Goal: Task Accomplishment & Management: Manage account settings

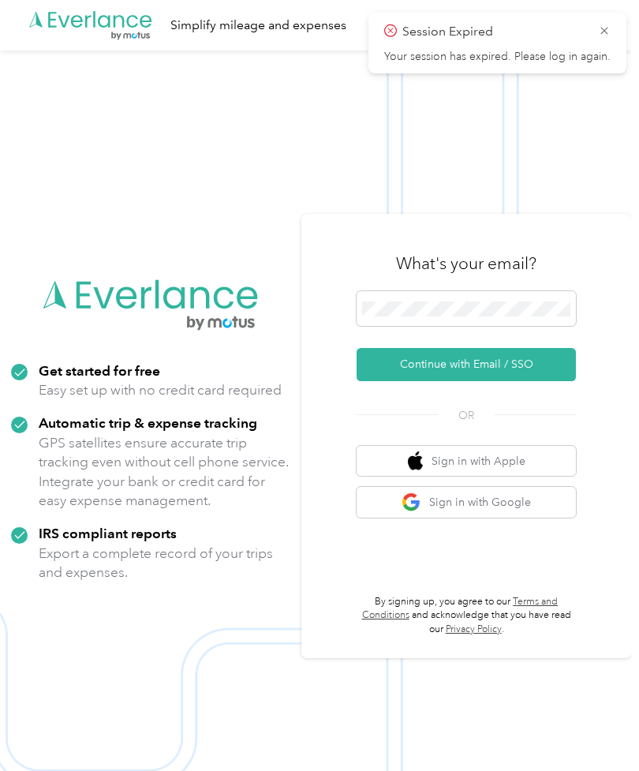
click at [99, 31] on icon ".cls-1 { fill: #00adee; } .cls-2 { fill: #fff; } .cls-3 { fill: #707372; } .cls…" at bounding box center [91, 25] width 126 height 32
click at [491, 381] on button "Continue with Email / SSO" at bounding box center [466, 364] width 219 height 33
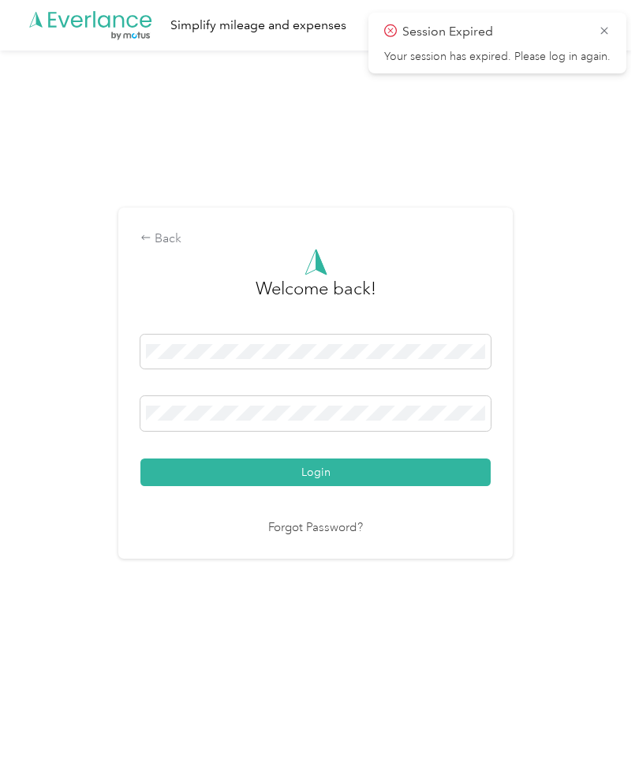
click at [319, 486] on button "Login" at bounding box center [315, 472] width 350 height 28
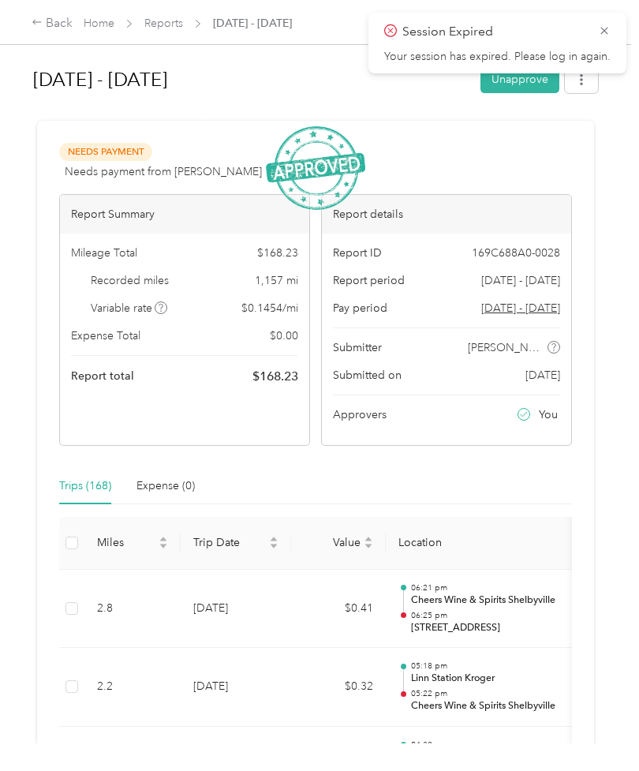
click at [156, 22] on link "Reports" at bounding box center [163, 23] width 39 height 13
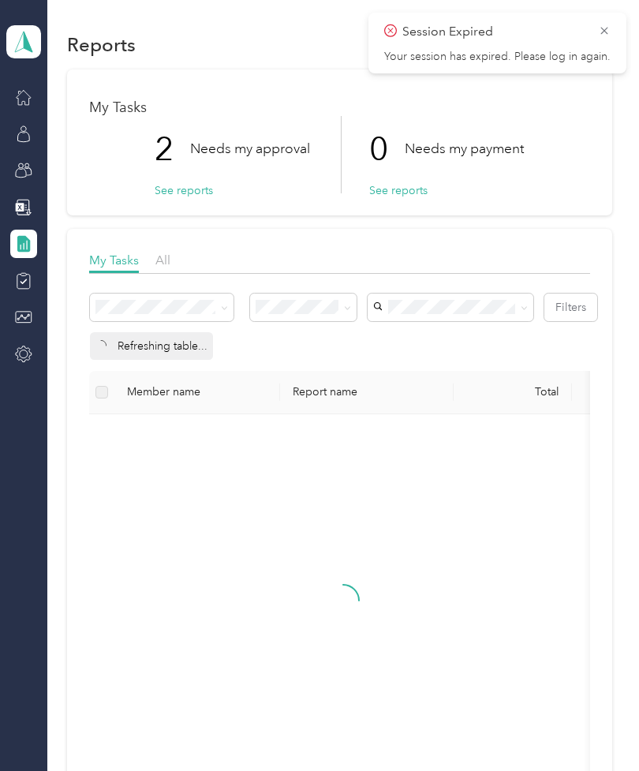
click at [603, 36] on icon at bounding box center [604, 31] width 13 height 14
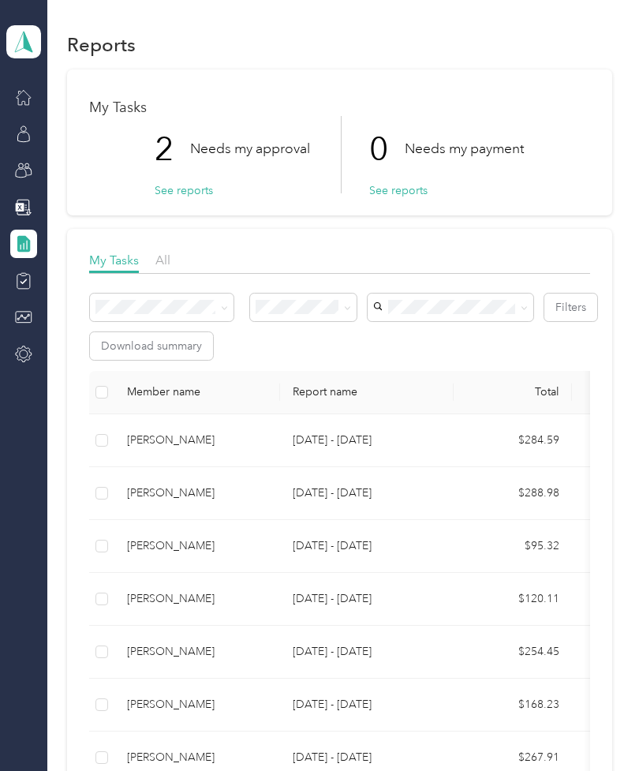
click at [187, 189] on button "See reports" at bounding box center [184, 190] width 58 height 17
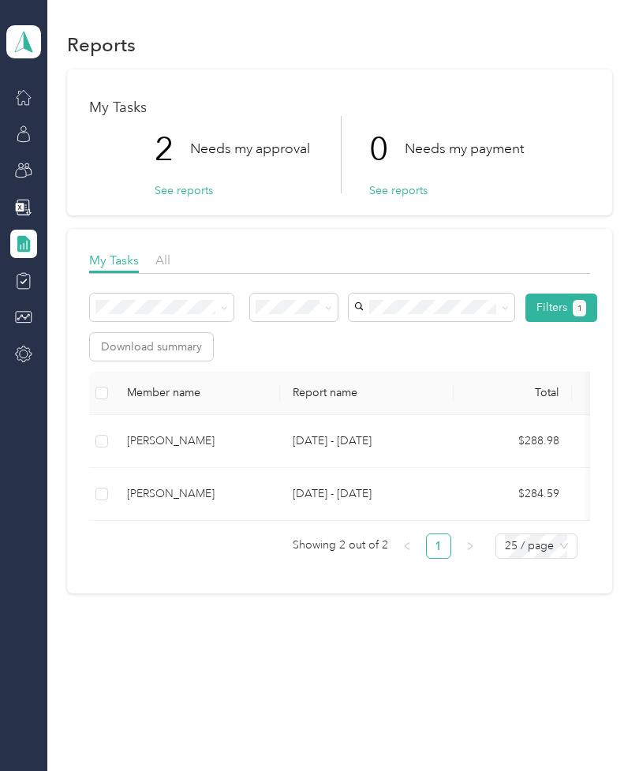
click at [185, 442] on div "[PERSON_NAME]" at bounding box center [197, 440] width 140 height 17
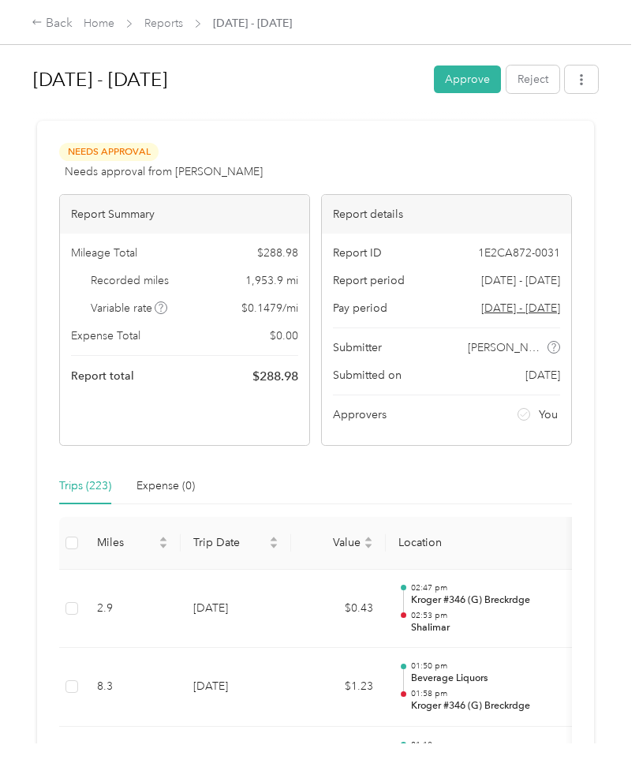
click at [487, 67] on button "Approve" at bounding box center [467, 79] width 67 height 28
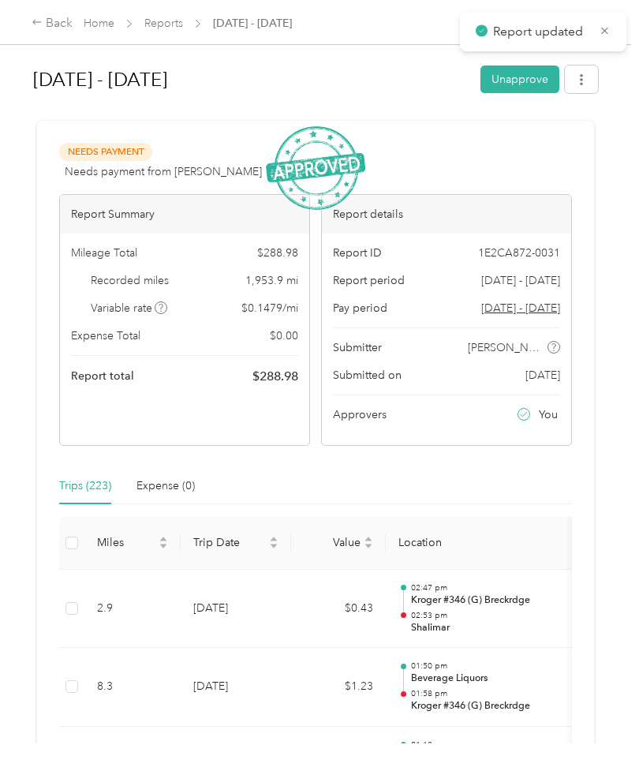
click at [164, 28] on link "Reports" at bounding box center [163, 23] width 39 height 13
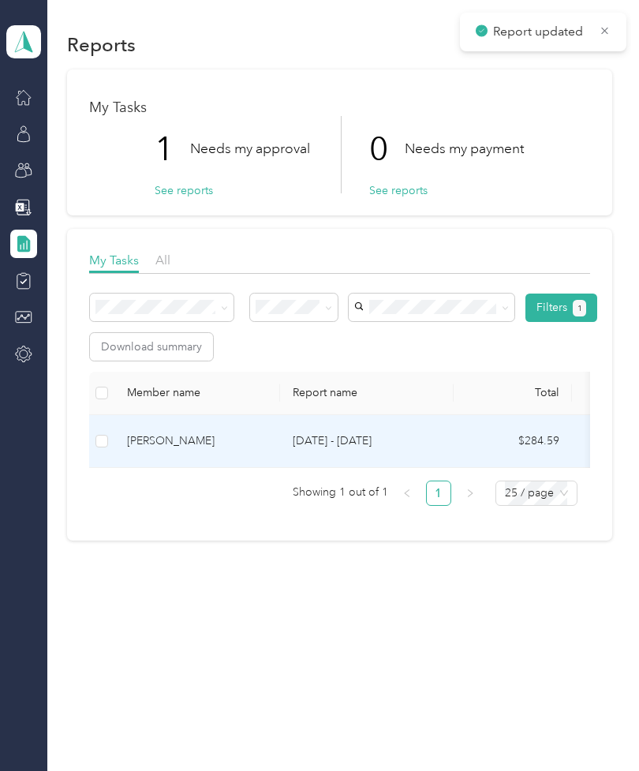
click at [177, 442] on div "[PERSON_NAME]" at bounding box center [197, 440] width 140 height 17
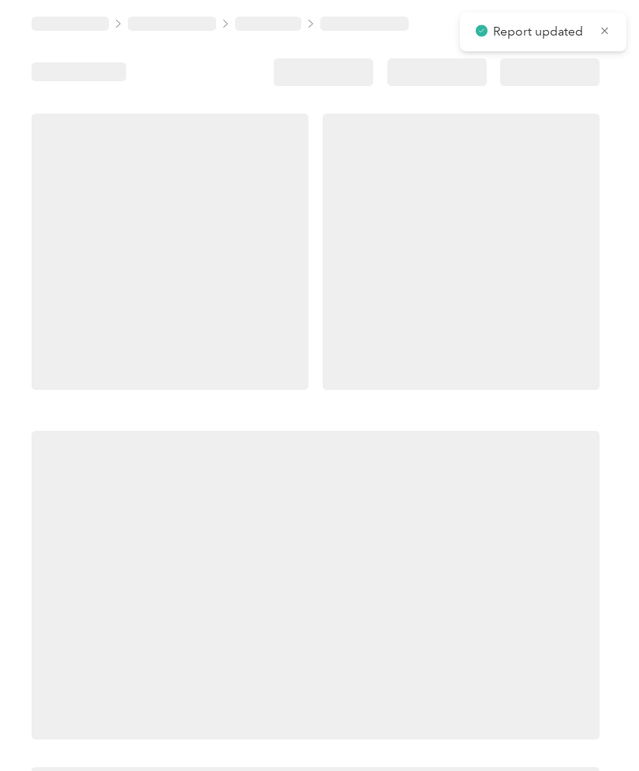
click at [601, 35] on icon at bounding box center [605, 31] width 12 height 14
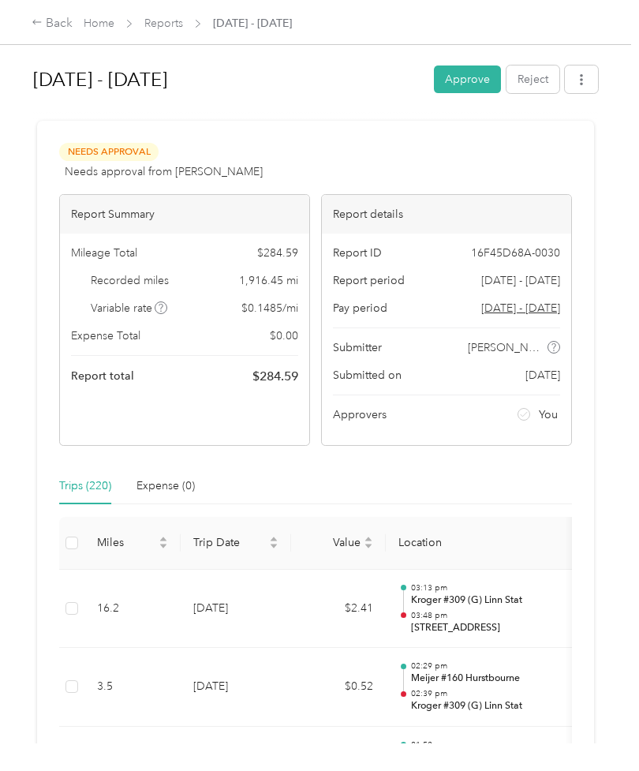
click at [486, 77] on button "Approve" at bounding box center [467, 79] width 67 height 28
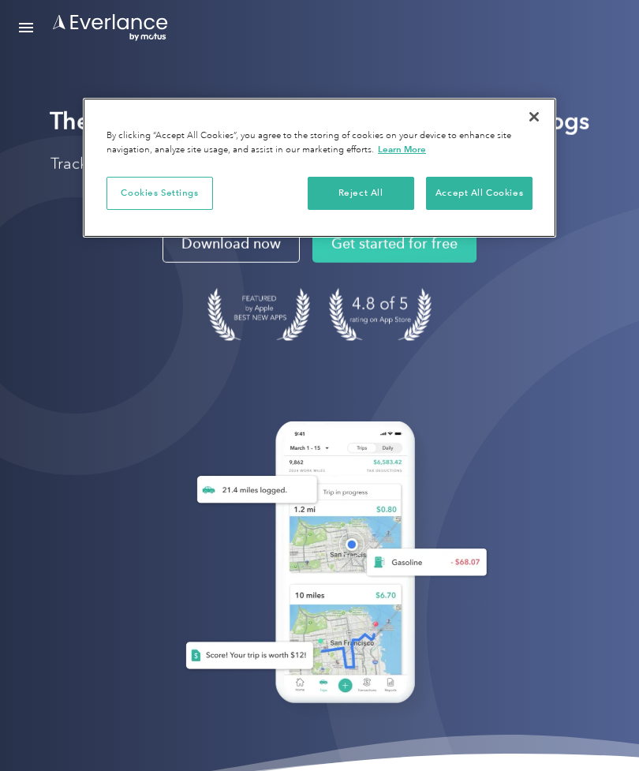
click at [473, 186] on button "Accept All Cookies" at bounding box center [479, 193] width 106 height 33
